Goal: Task Accomplishment & Management: Manage account settings

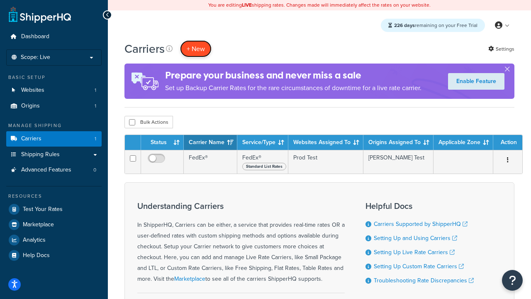
click at [196, 49] on button "+ New" at bounding box center [196, 48] width 32 height 17
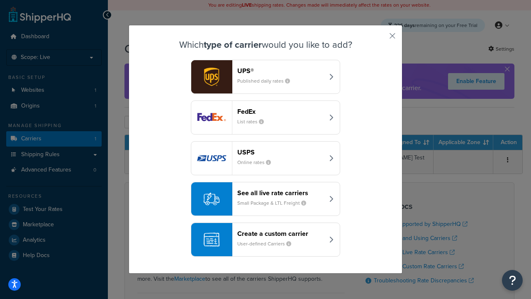
click at [280, 111] on header "FedEx" at bounding box center [280, 111] width 87 height 8
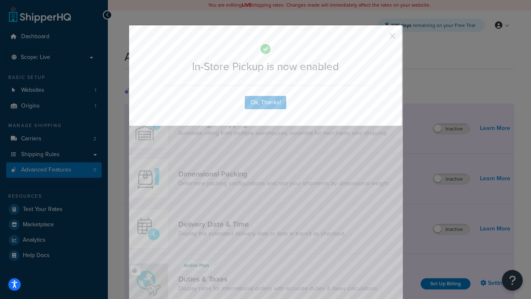
scroll to position [269, 0]
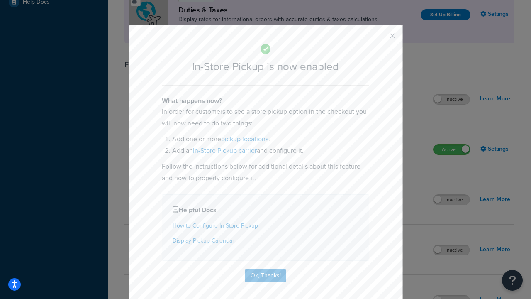
click at [380, 39] on button "button" at bounding box center [380, 39] width 2 height 2
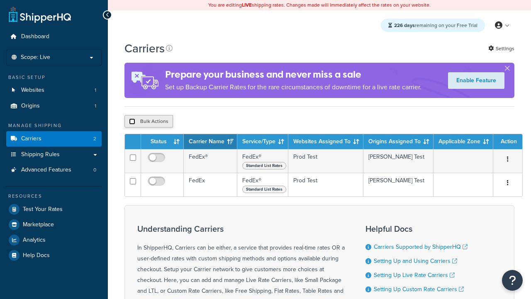
click at [132, 122] on input "checkbox" at bounding box center [132, 121] width 6 height 6
checkbox input "true"
click at [0, 0] on button "Delete" at bounding box center [0, 0] width 0 height 0
